Goal: Transaction & Acquisition: Purchase product/service

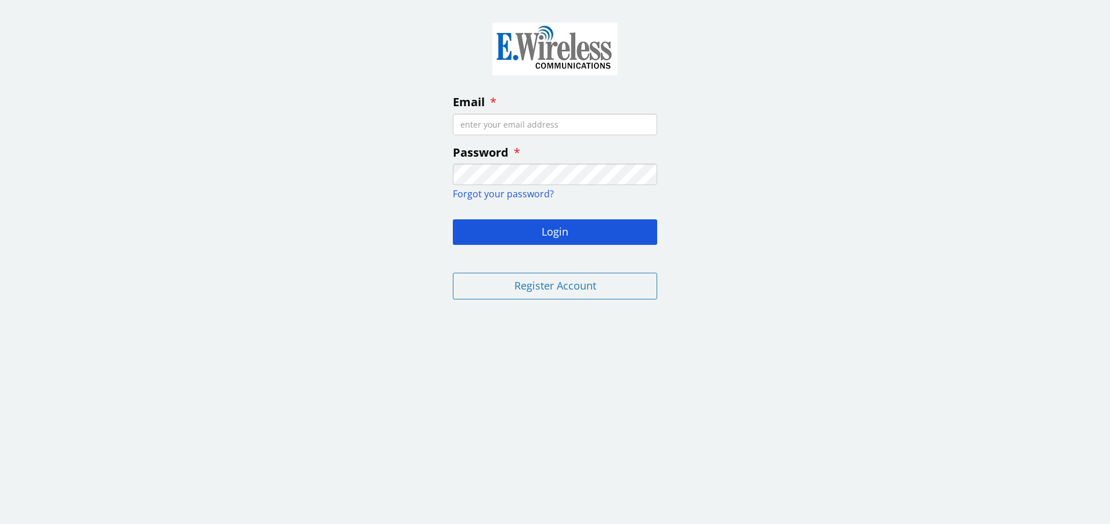
click at [531, 118] on input "Email" at bounding box center [555, 124] width 204 height 21
click at [525, 128] on input "Email" at bounding box center [555, 124] width 204 height 21
type input "[EMAIL_ADDRESS][DOMAIN_NAME]"
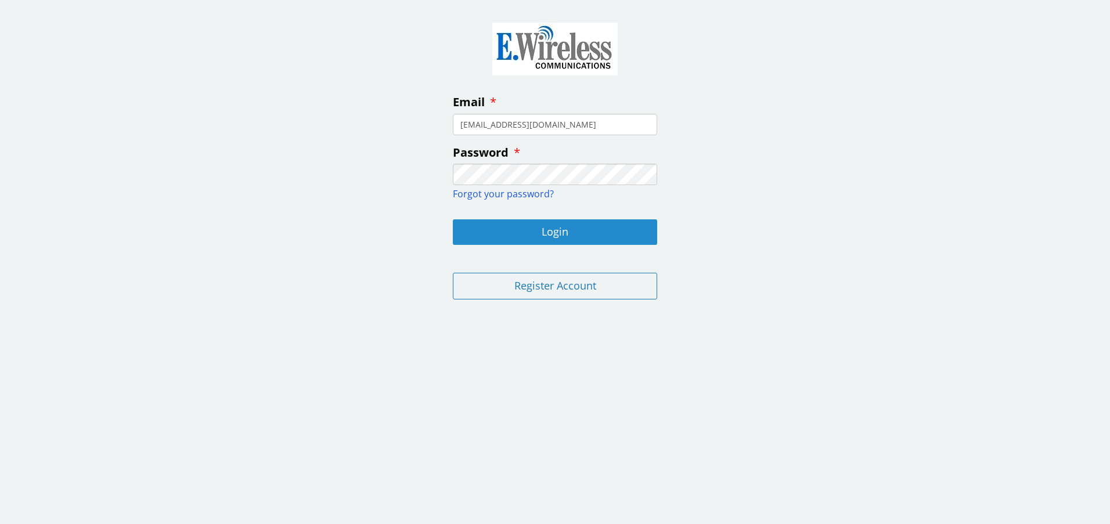
click at [558, 236] on button "Login" at bounding box center [555, 232] width 204 height 26
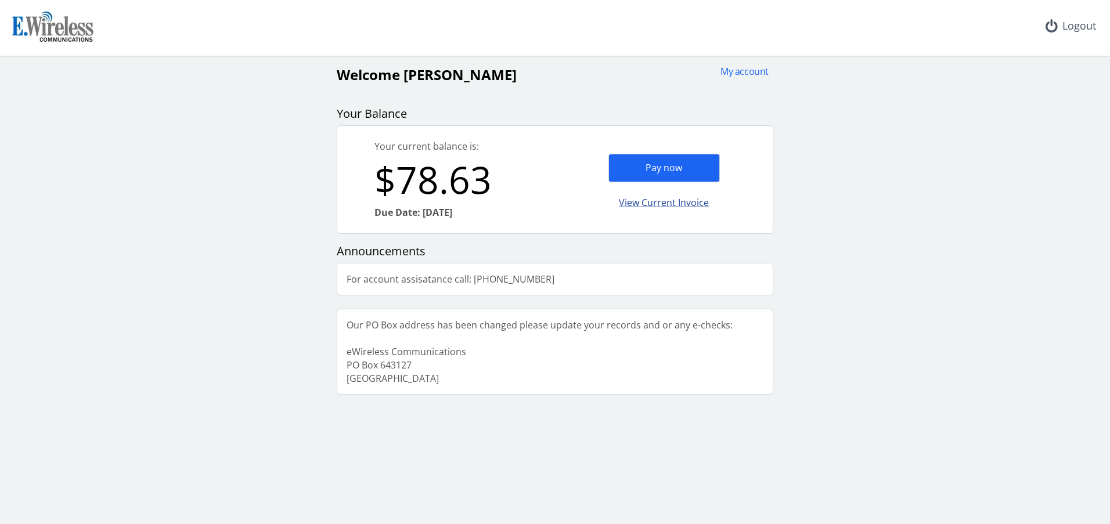
click at [639, 201] on div "View Current Invoice" at bounding box center [663, 202] width 111 height 27
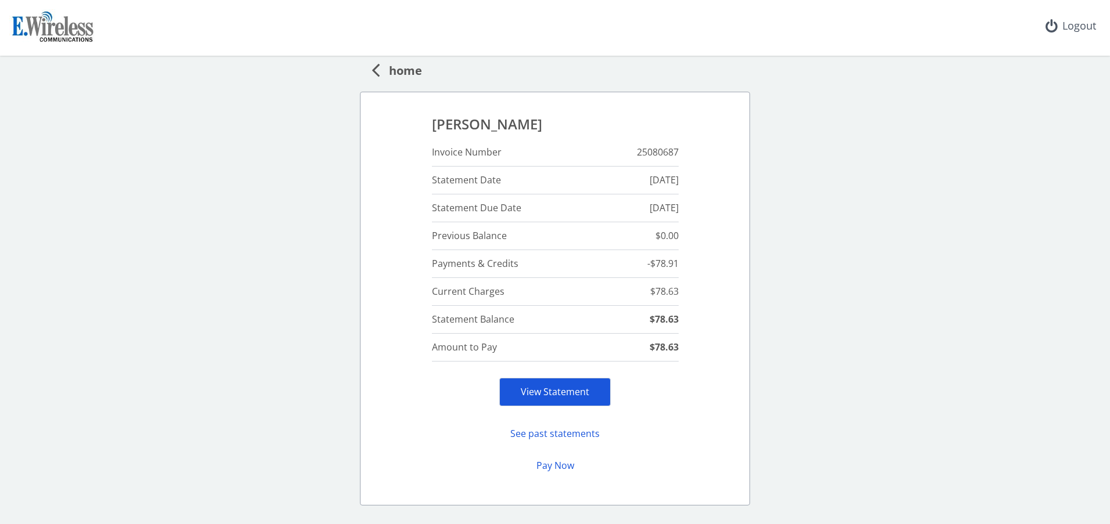
click at [536, 395] on link "View Statement" at bounding box center [555, 391] width 69 height 13
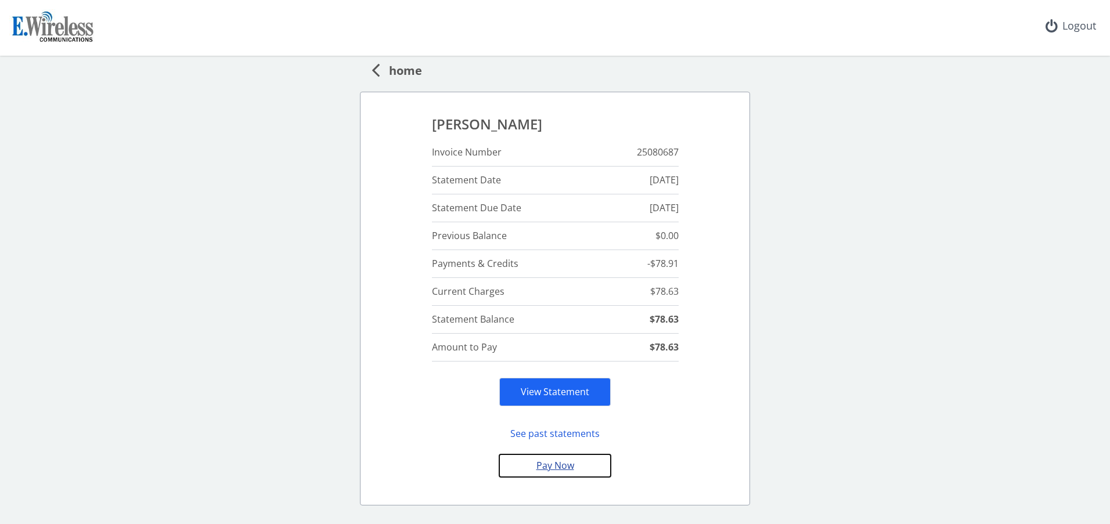
click at [557, 464] on button "Pay Now" at bounding box center [554, 466] width 111 height 23
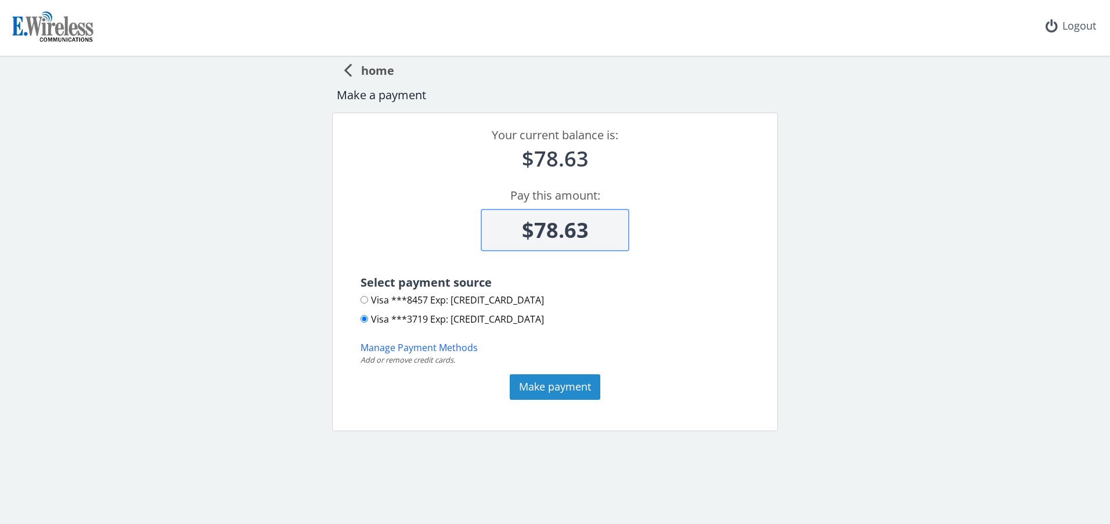
click at [554, 386] on button "Make payment" at bounding box center [555, 387] width 91 height 26
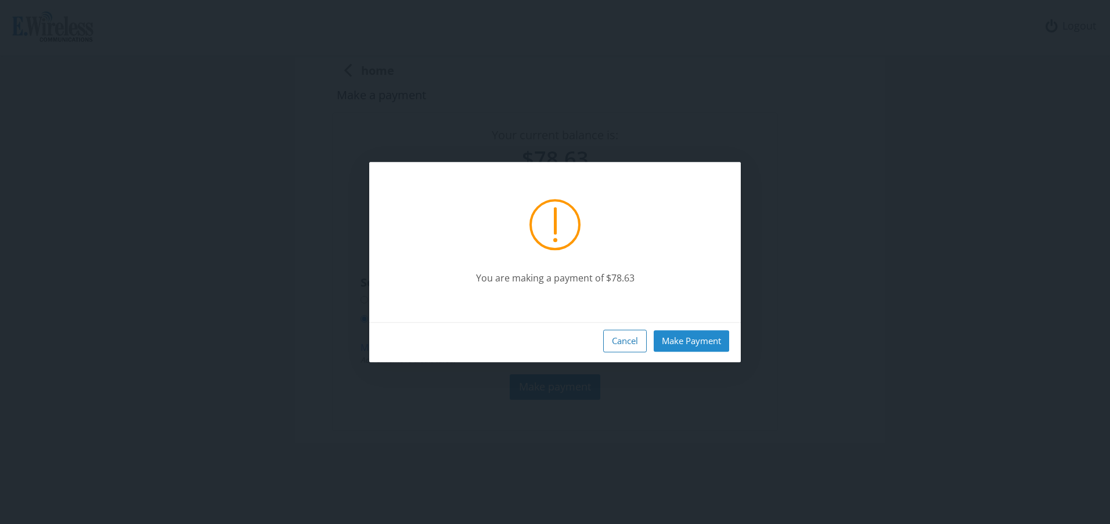
click at [707, 344] on button "Make Payment" at bounding box center [691, 340] width 75 height 21
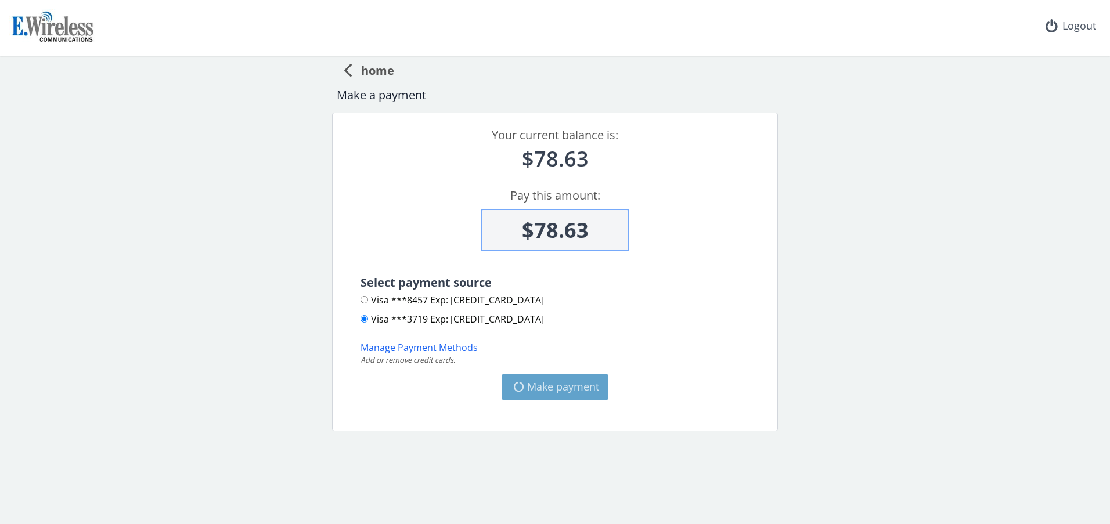
type input "$0"
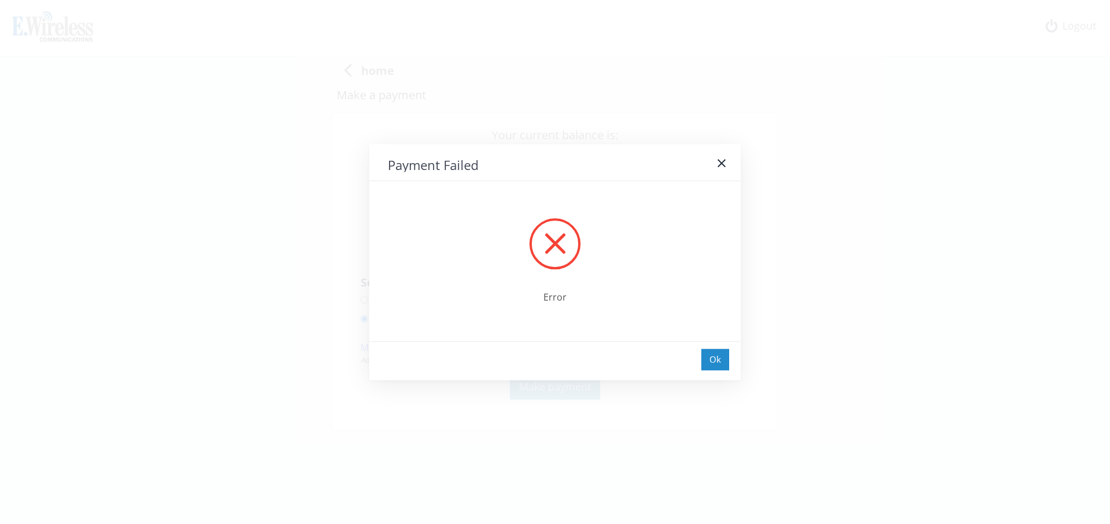
click at [719, 365] on div "Ok" at bounding box center [715, 359] width 28 height 21
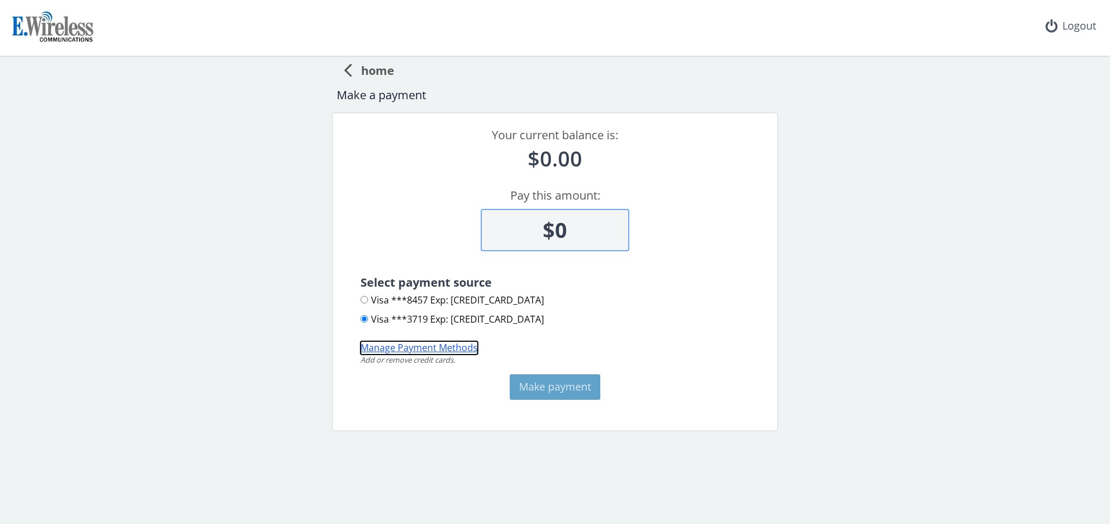
click at [421, 351] on button "Manage Payment Methods" at bounding box center [419, 347] width 117 height 13
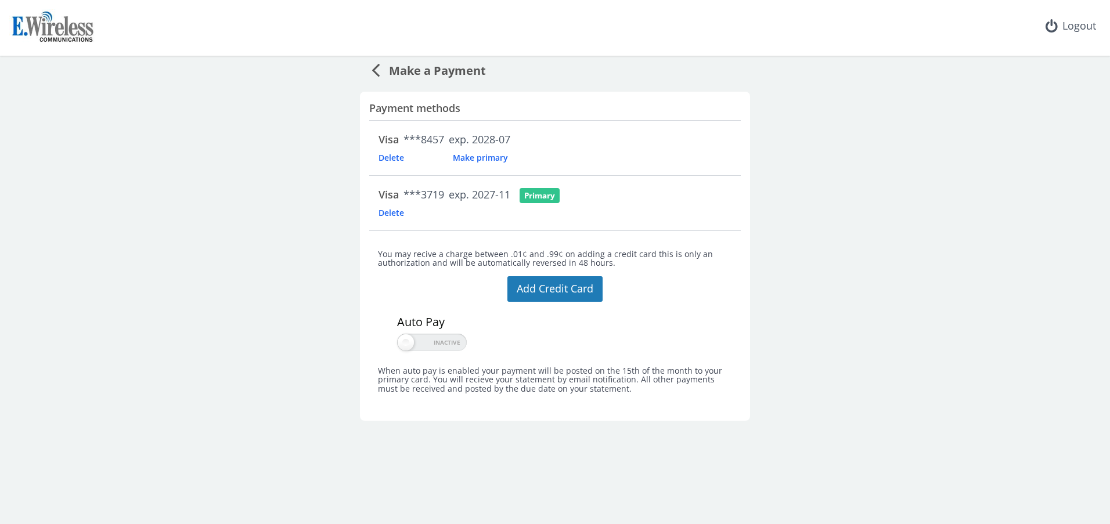
click at [470, 158] on span "Make primary" at bounding box center [481, 157] width 74 height 11
click at [390, 156] on span "Delete" at bounding box center [410, 157] width 63 height 11
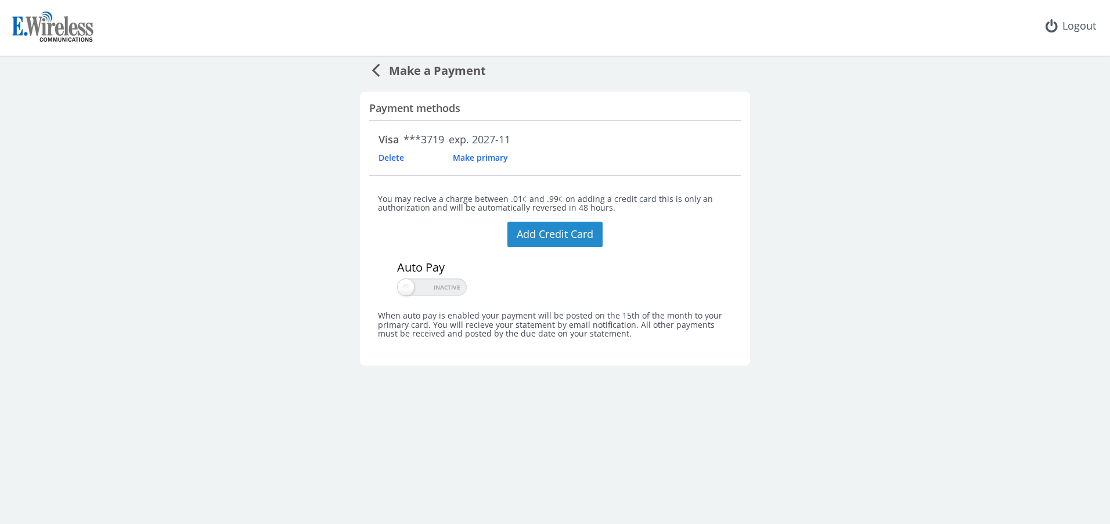
click at [571, 236] on button "Add Credit Card" at bounding box center [554, 235] width 95 height 26
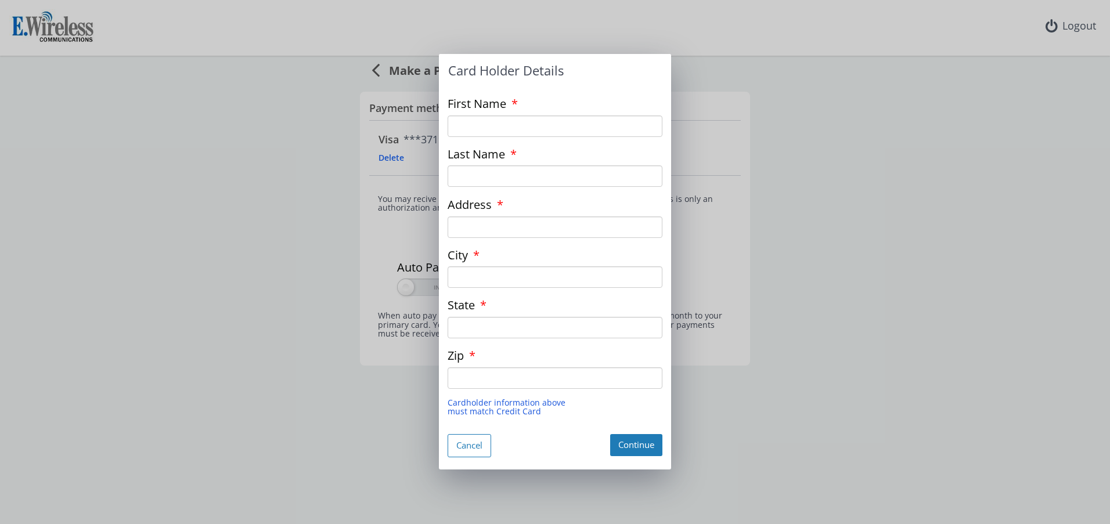
type input "FARIMAH"
type input "FAYYAD"
type input "LOS ANGELES"
type input "CA"
type input "90025"
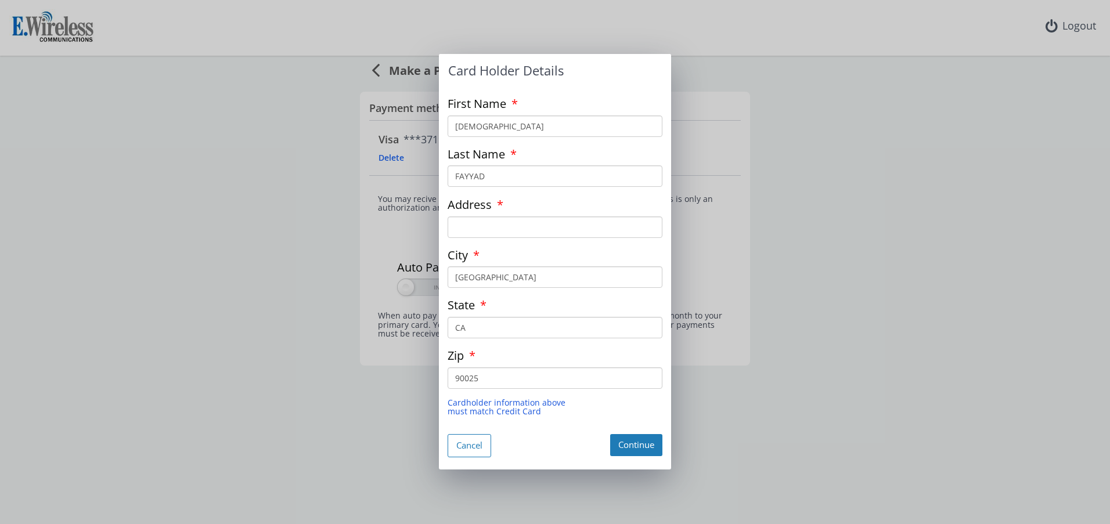
click at [467, 226] on input "Address" at bounding box center [555, 227] width 215 height 21
type input "1851 Veteran Ave, unit 402"
click at [632, 448] on button "Continue" at bounding box center [636, 444] width 52 height 21
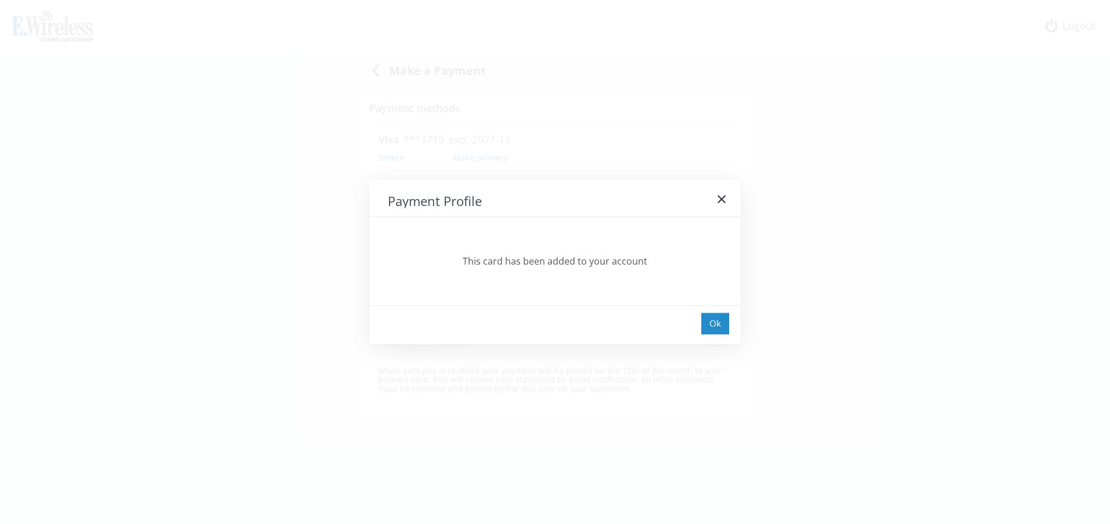
click at [714, 326] on div "Ok" at bounding box center [715, 323] width 28 height 21
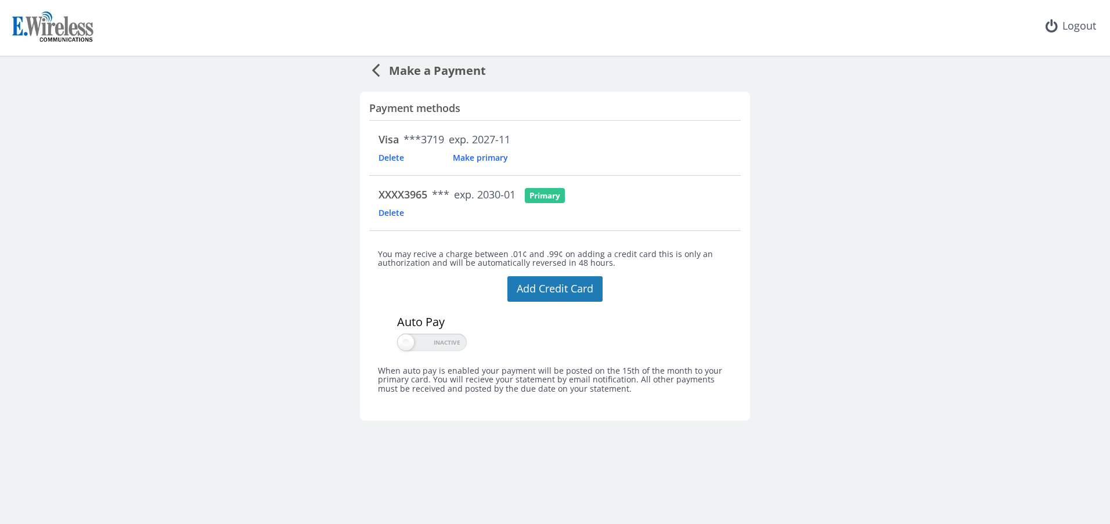
click at [387, 157] on span "Delete" at bounding box center [410, 157] width 63 height 11
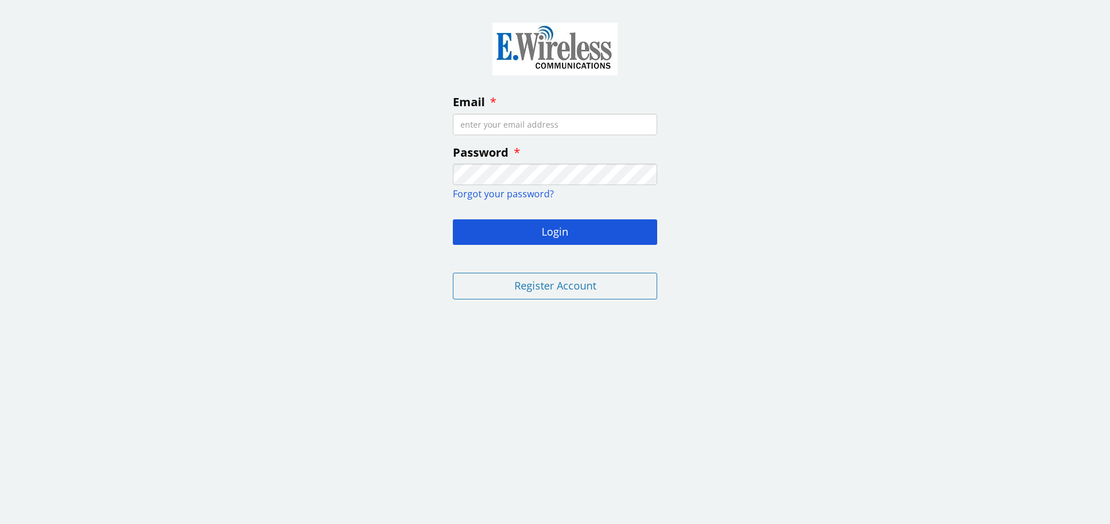
click at [481, 127] on input "Email" at bounding box center [555, 124] width 204 height 21
type input "fayyad@beverlyhillschamber.com"
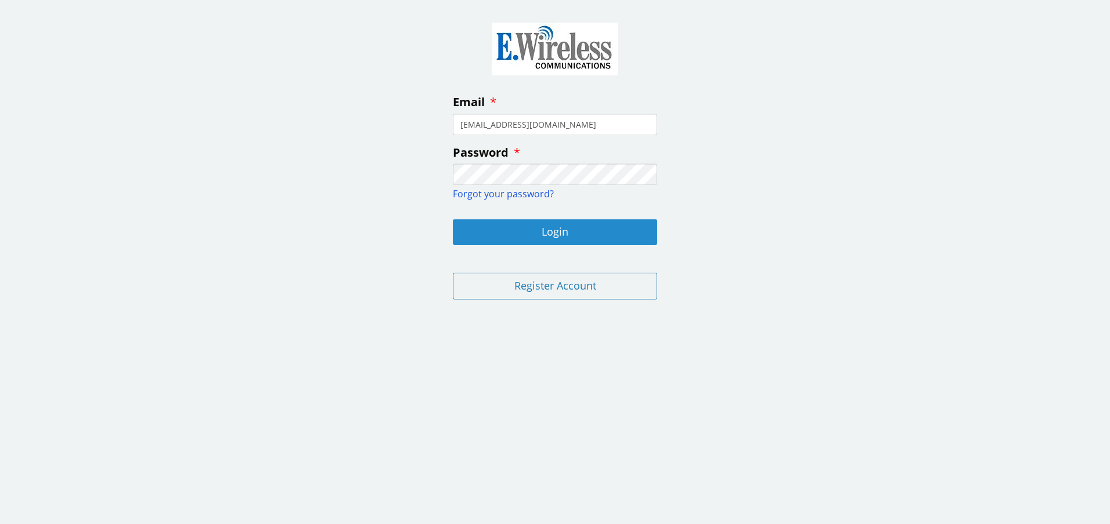
click at [560, 237] on button "Login" at bounding box center [555, 232] width 204 height 26
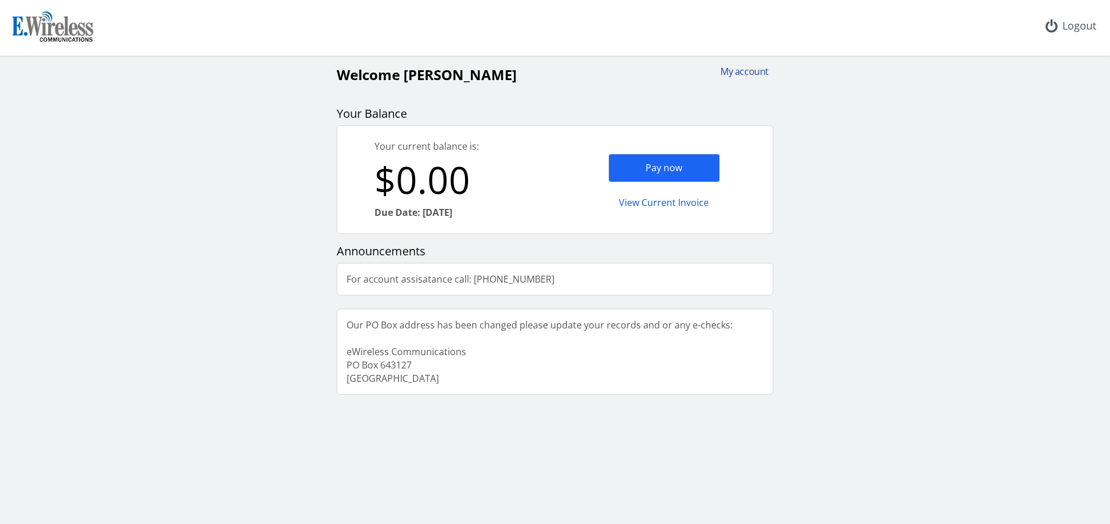
click at [748, 70] on div "My account" at bounding box center [741, 71] width 56 height 13
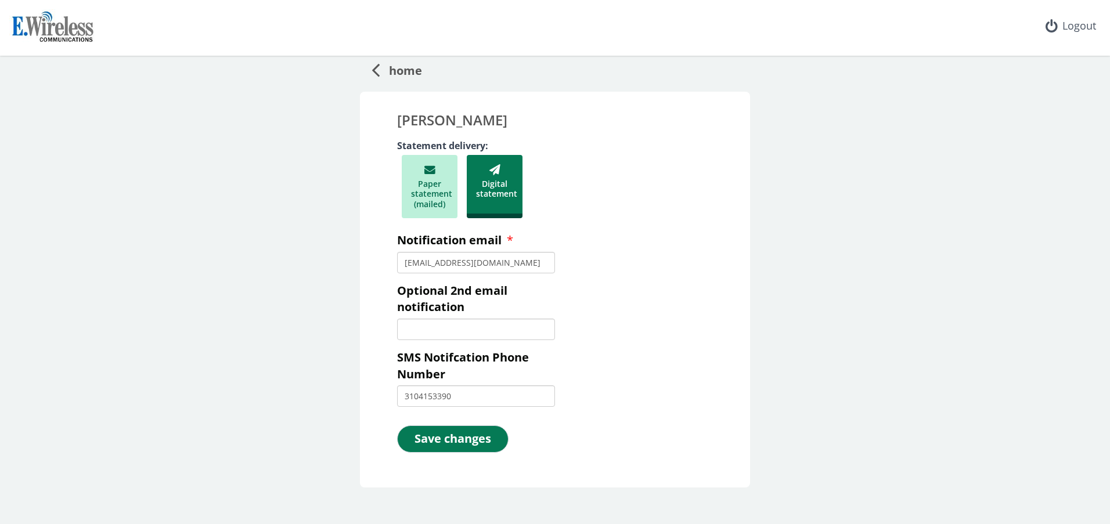
click at [372, 69] on icon at bounding box center [376, 69] width 8 height 23
